Goal: Information Seeking & Learning: Learn about a topic

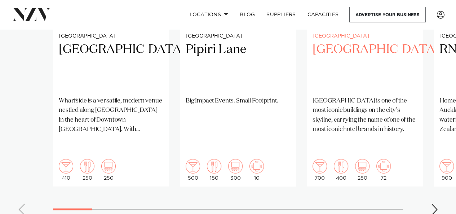
scroll to position [628, 0]
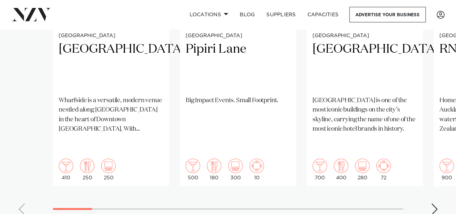
click at [433, 203] on div "Next slide" at bounding box center [434, 209] width 7 height 12
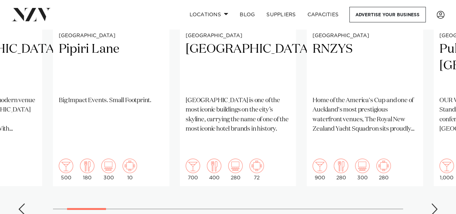
click at [433, 203] on div "Next slide" at bounding box center [434, 209] width 7 height 12
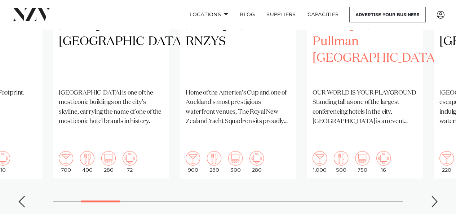
scroll to position [636, 0]
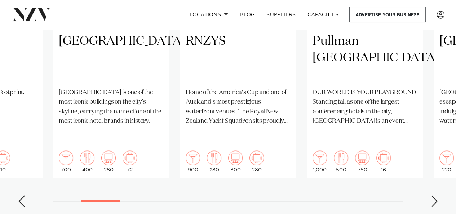
click at [432, 195] on div "Next slide" at bounding box center [434, 201] width 7 height 12
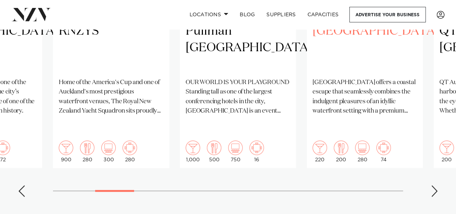
scroll to position [647, 0]
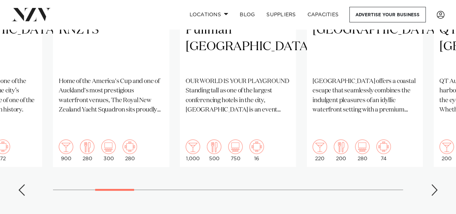
click at [431, 184] on div "Next slide" at bounding box center [434, 190] width 7 height 12
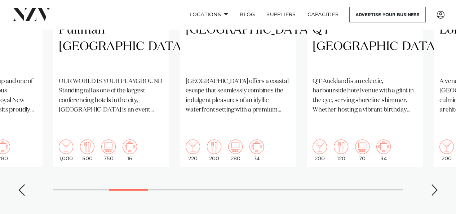
click at [436, 184] on div "Next slide" at bounding box center [434, 190] width 7 height 12
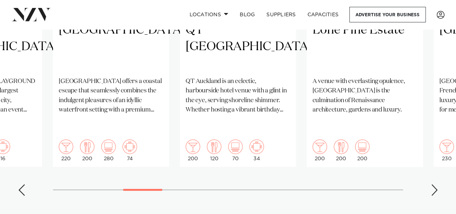
click at [436, 184] on div "Next slide" at bounding box center [434, 190] width 7 height 12
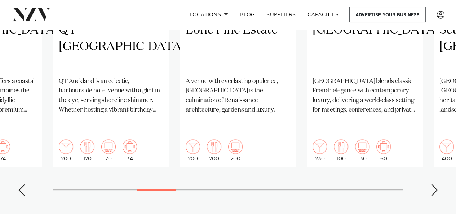
click at [436, 184] on div "Next slide" at bounding box center [434, 190] width 7 height 12
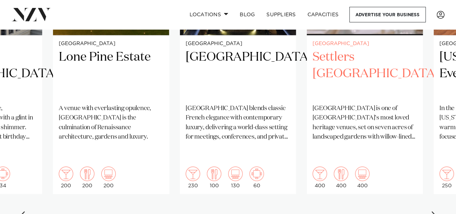
scroll to position [623, 0]
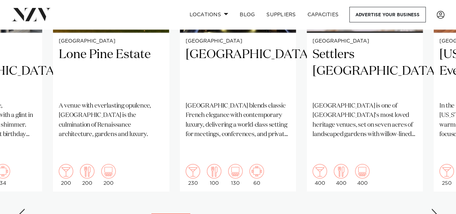
click at [433, 208] on div "Next slide" at bounding box center [434, 214] width 7 height 12
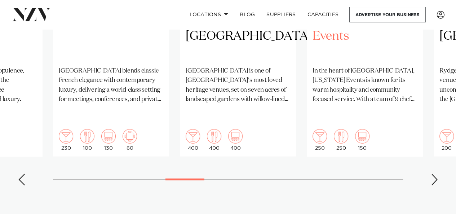
scroll to position [658, 0]
click at [438, 148] on swiper-container "[GEOGRAPHIC_DATA] [GEOGRAPHIC_DATA] is a versatile, modern venue nestled along …" at bounding box center [228, 15] width 456 height 349
click at [432, 173] on div "Next slide" at bounding box center [434, 179] width 7 height 12
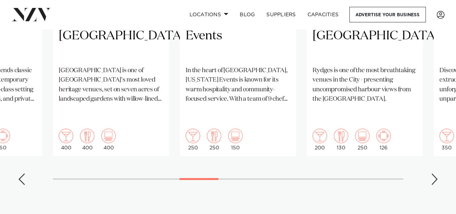
click at [432, 173] on div "Next slide" at bounding box center [434, 179] width 7 height 12
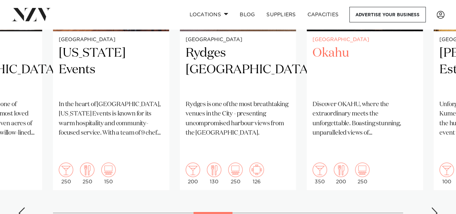
scroll to position [624, 0]
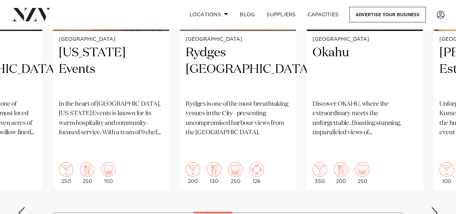
click at [433, 206] on div "Next slide" at bounding box center [434, 212] width 7 height 12
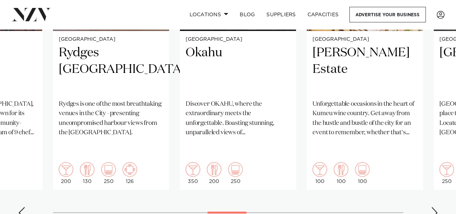
click at [433, 206] on div "Next slide" at bounding box center [434, 212] width 7 height 12
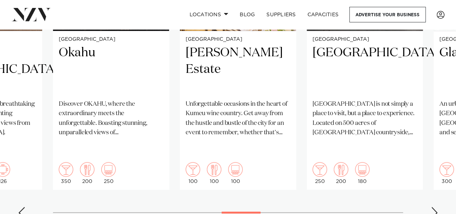
click at [433, 206] on div "Next slide" at bounding box center [434, 212] width 7 height 12
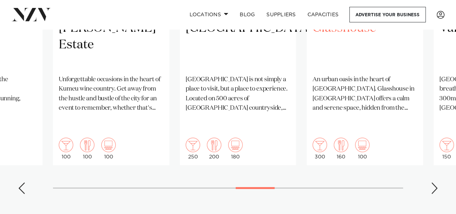
scroll to position [650, 0]
click at [432, 181] on div "Next slide" at bounding box center [434, 187] width 7 height 12
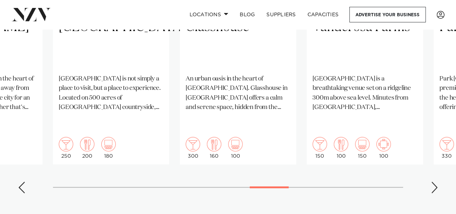
click at [432, 181] on div "Next slide" at bounding box center [434, 187] width 7 height 12
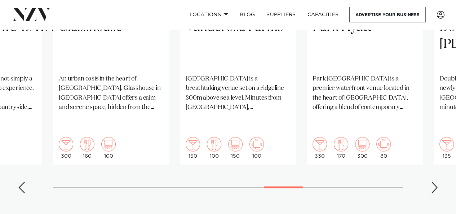
click at [432, 181] on div "Next slide" at bounding box center [434, 187] width 7 height 12
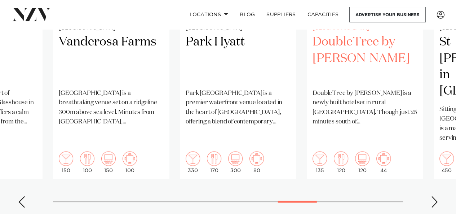
scroll to position [636, 0]
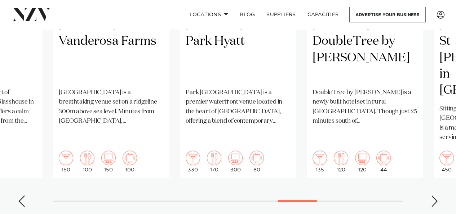
click at [431, 195] on div "Next slide" at bounding box center [434, 201] width 7 height 12
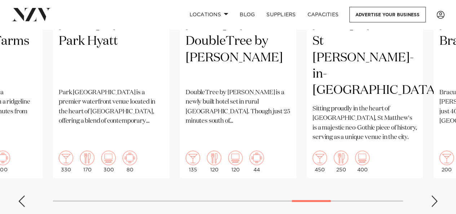
click at [431, 195] on div "Next slide" at bounding box center [434, 201] width 7 height 12
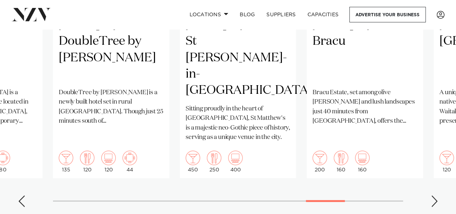
click at [431, 195] on div "Next slide" at bounding box center [434, 201] width 7 height 12
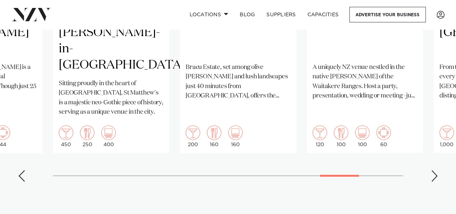
scroll to position [662, 0]
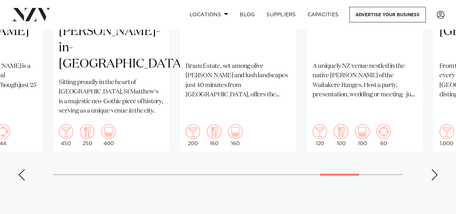
click at [437, 157] on swiper-container "[GEOGRAPHIC_DATA] [GEOGRAPHIC_DATA] is a versatile, modern venue nestled along …" at bounding box center [228, 11] width 456 height 349
click at [431, 169] on div "Next slide" at bounding box center [434, 175] width 7 height 12
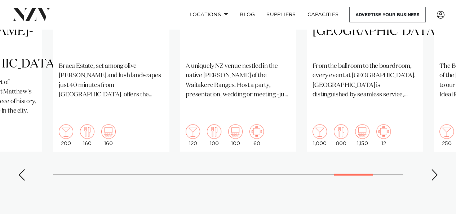
click at [431, 169] on div "Next slide" at bounding box center [434, 175] width 7 height 12
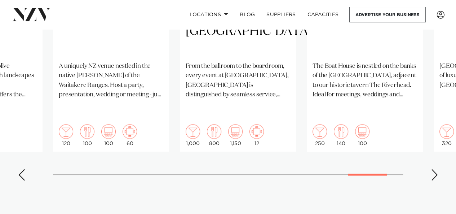
click at [431, 169] on div "Next slide" at bounding box center [434, 175] width 7 height 12
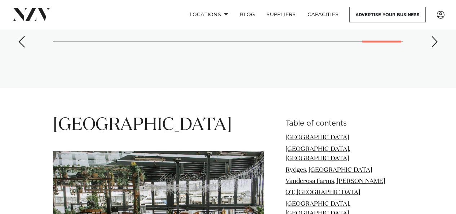
scroll to position [790, 0]
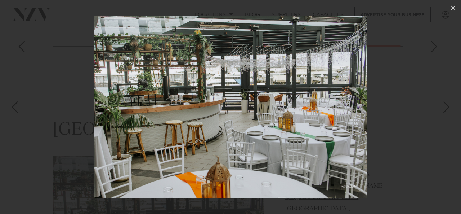
click at [442, 104] on div "Next slide" at bounding box center [447, 107] width 10 height 14
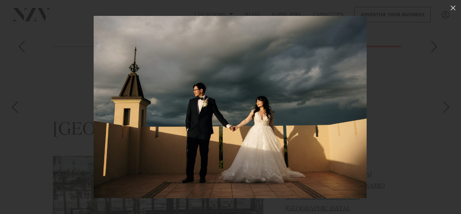
click at [442, 105] on div "Next slide" at bounding box center [447, 107] width 10 height 14
drag, startPoint x: 452, startPoint y: 11, endPoint x: 447, endPoint y: 12, distance: 5.2
click at [447, 12] on button at bounding box center [453, 8] width 16 height 16
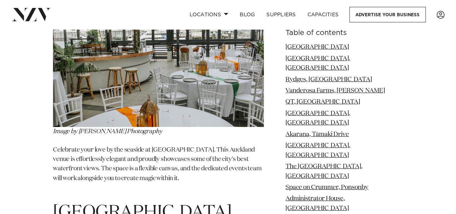
scroll to position [961, 0]
